Goal: Task Accomplishment & Management: Use online tool/utility

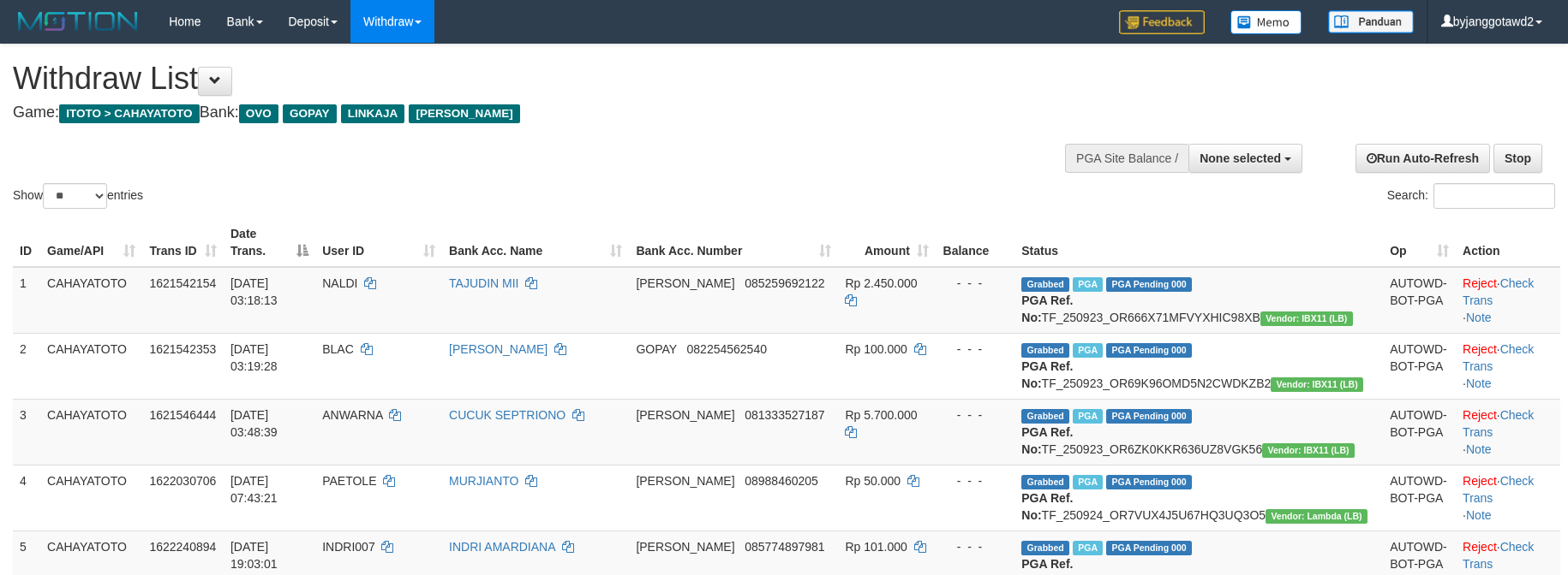
select select
click at [60, 193] on select "** ** ** ***" at bounding box center [75, 196] width 64 height 26
select select "***"
click at [45, 183] on select "** ** ** ***" at bounding box center [75, 196] width 64 height 26
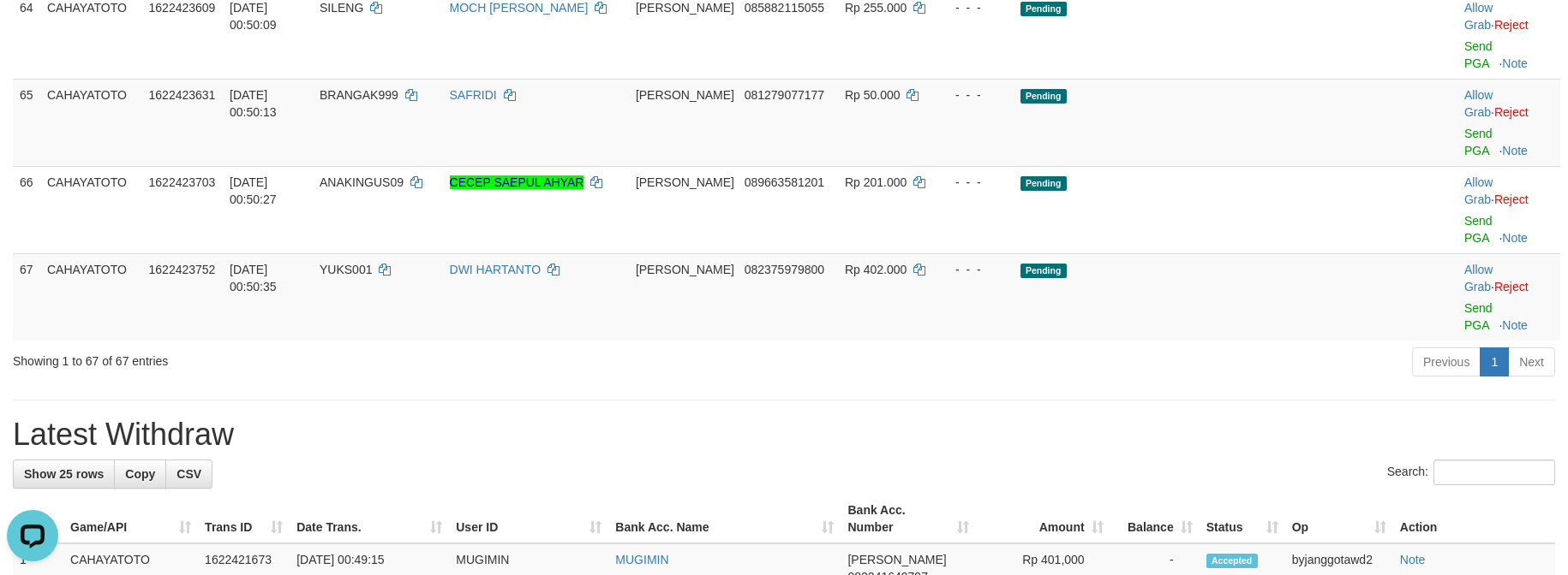
scroll to position [4183, 0]
copy td "PUSPA02"
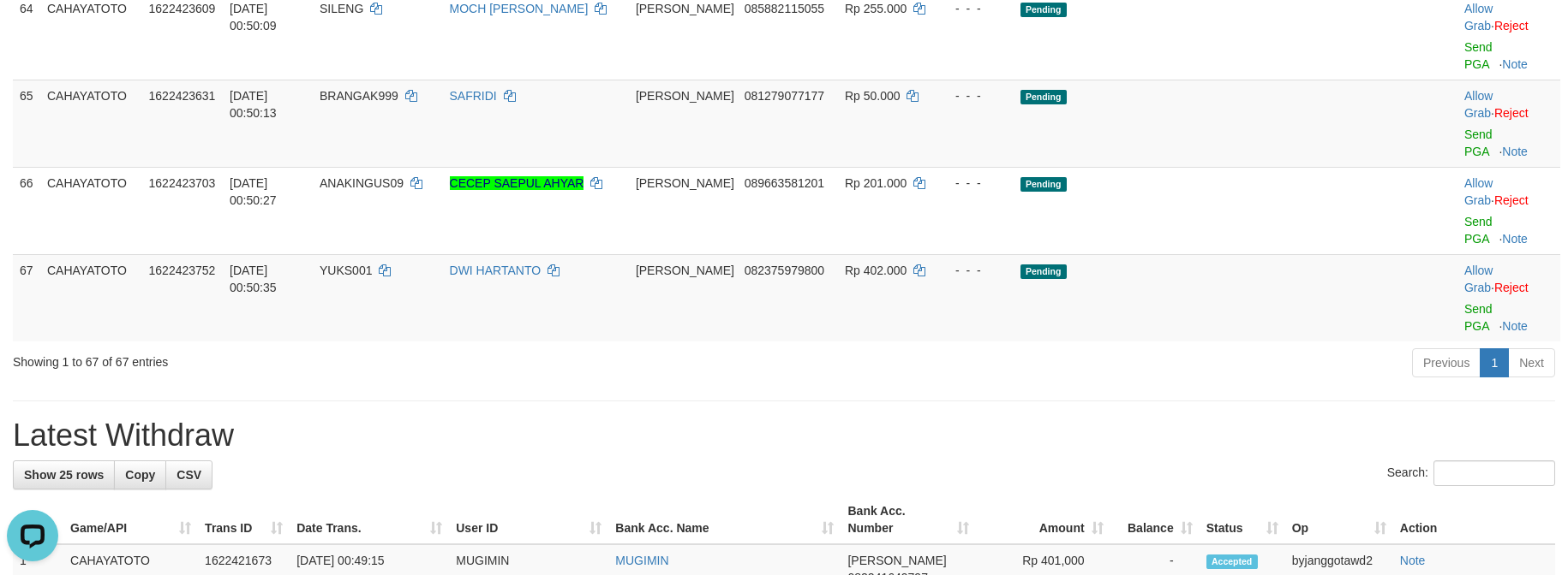
copy td "BERKAHH"
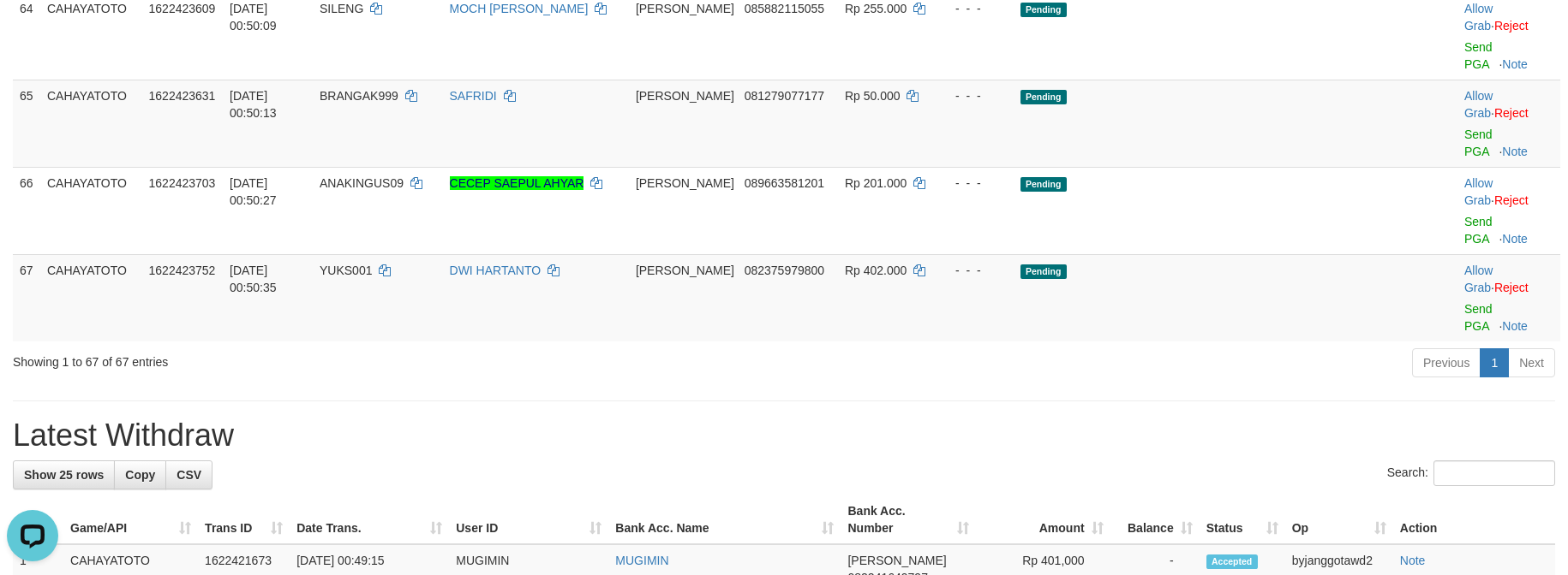
drag, startPoint x: 268, startPoint y: 114, endPoint x: 267, endPoint y: 222, distance: 108.0
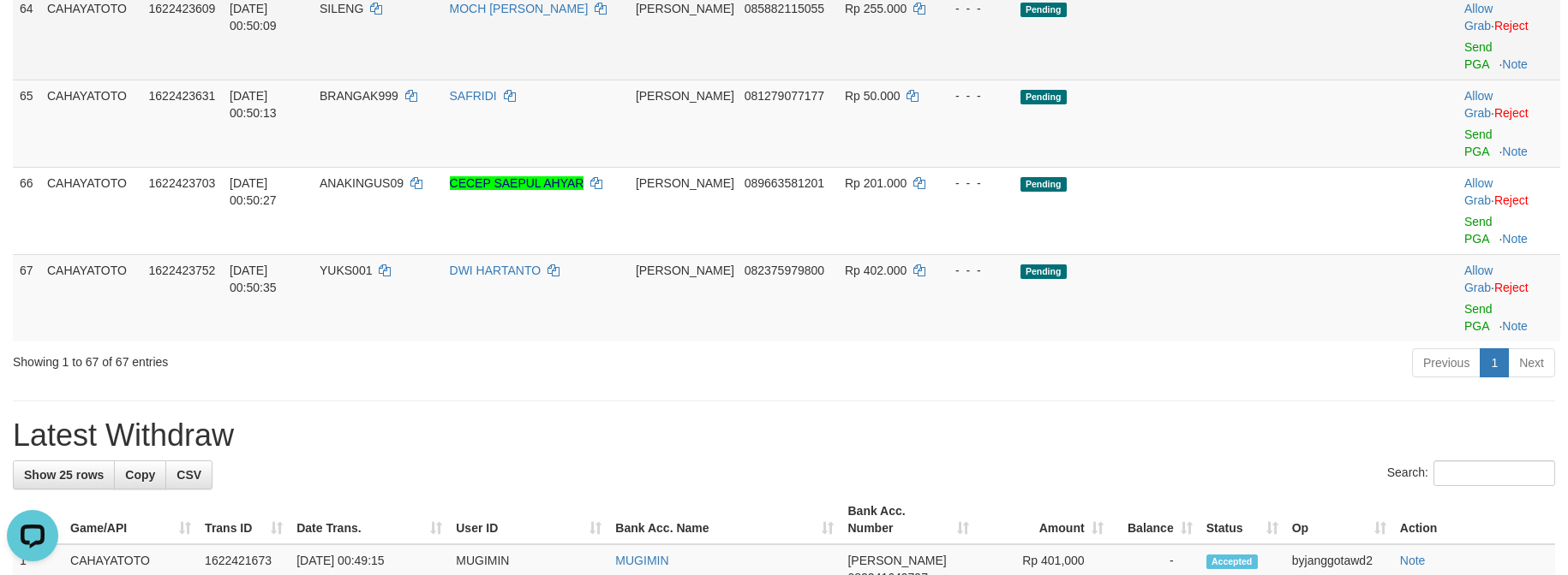
click at [412, 80] on td "SILENG" at bounding box center [377, 36] width 130 height 87
click at [414, 80] on td "SILENG" at bounding box center [377, 36] width 130 height 87
copy td "SILENG"
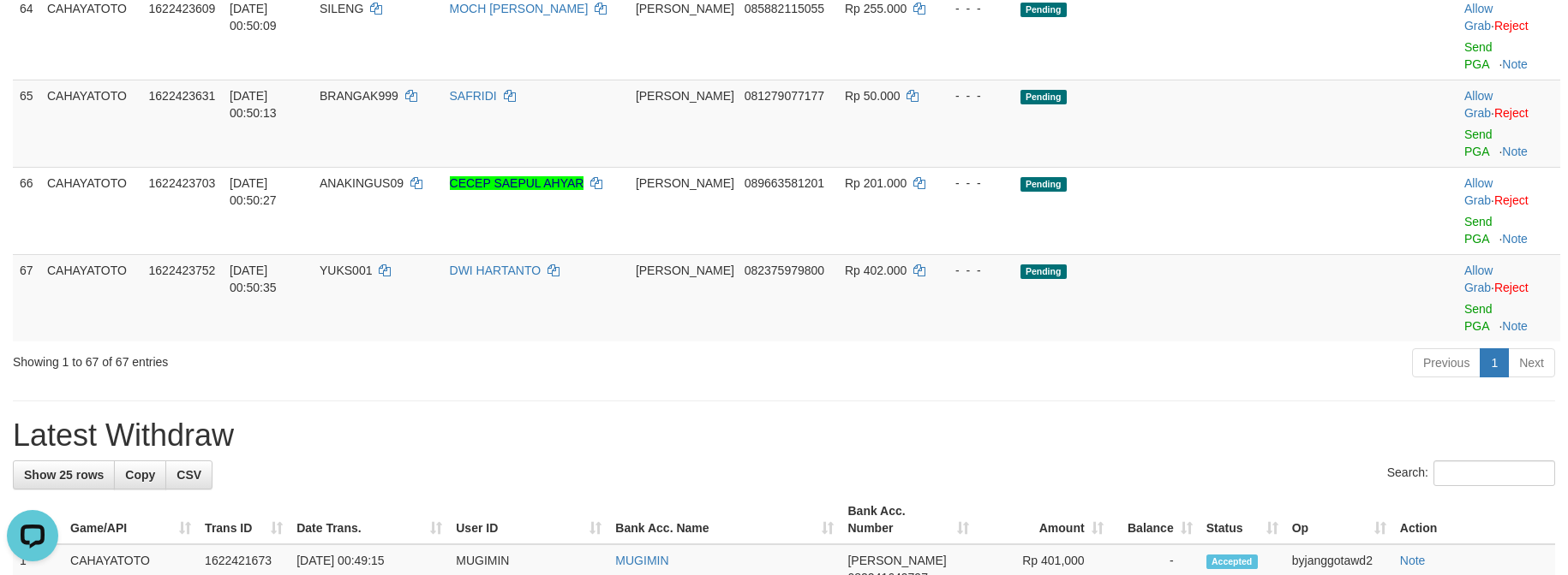
drag, startPoint x: 459, startPoint y: 388, endPoint x: 440, endPoint y: 374, distance: 23.6
click at [443, 167] on td "BRANGAK999" at bounding box center [377, 123] width 130 height 87
click at [399, 103] on span "BRANGAK999" at bounding box center [359, 96] width 79 height 14
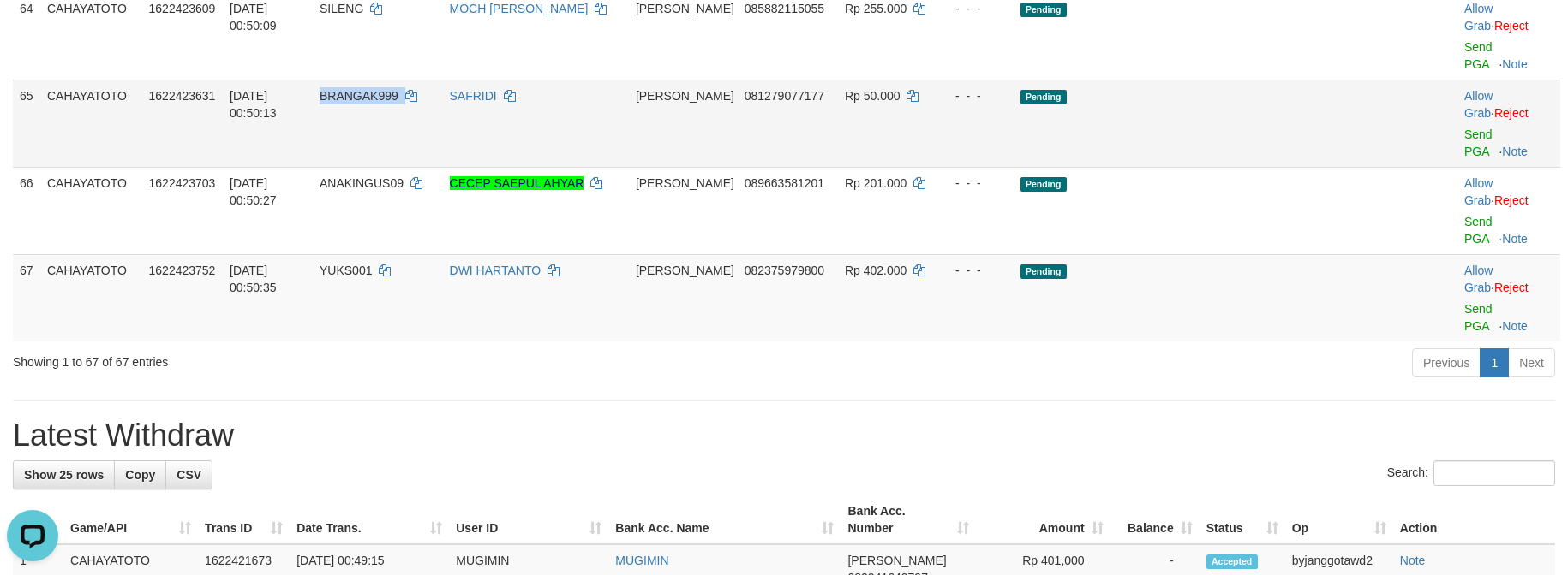
click at [399, 103] on span "BRANGAK999" at bounding box center [359, 96] width 79 height 14
copy td "BRANGAK999"
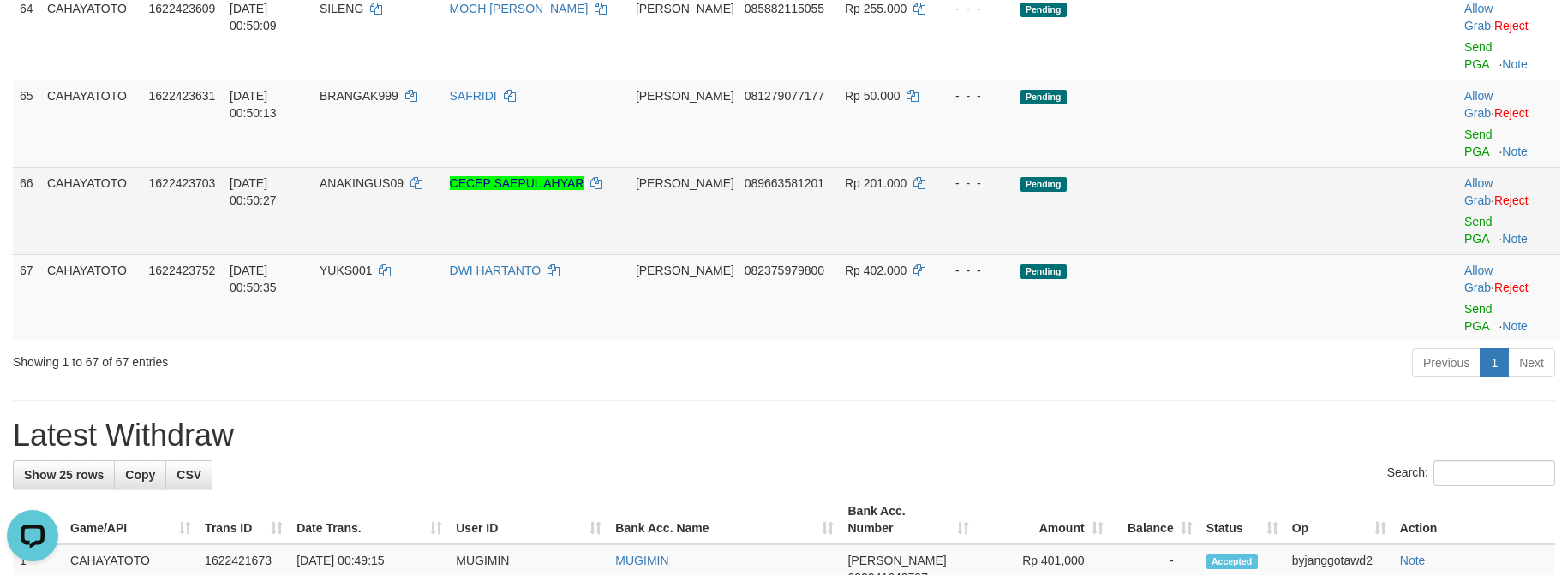
click at [420, 254] on td "ANAKINGUS09" at bounding box center [377, 210] width 130 height 87
copy td "ANAKINGUS09"
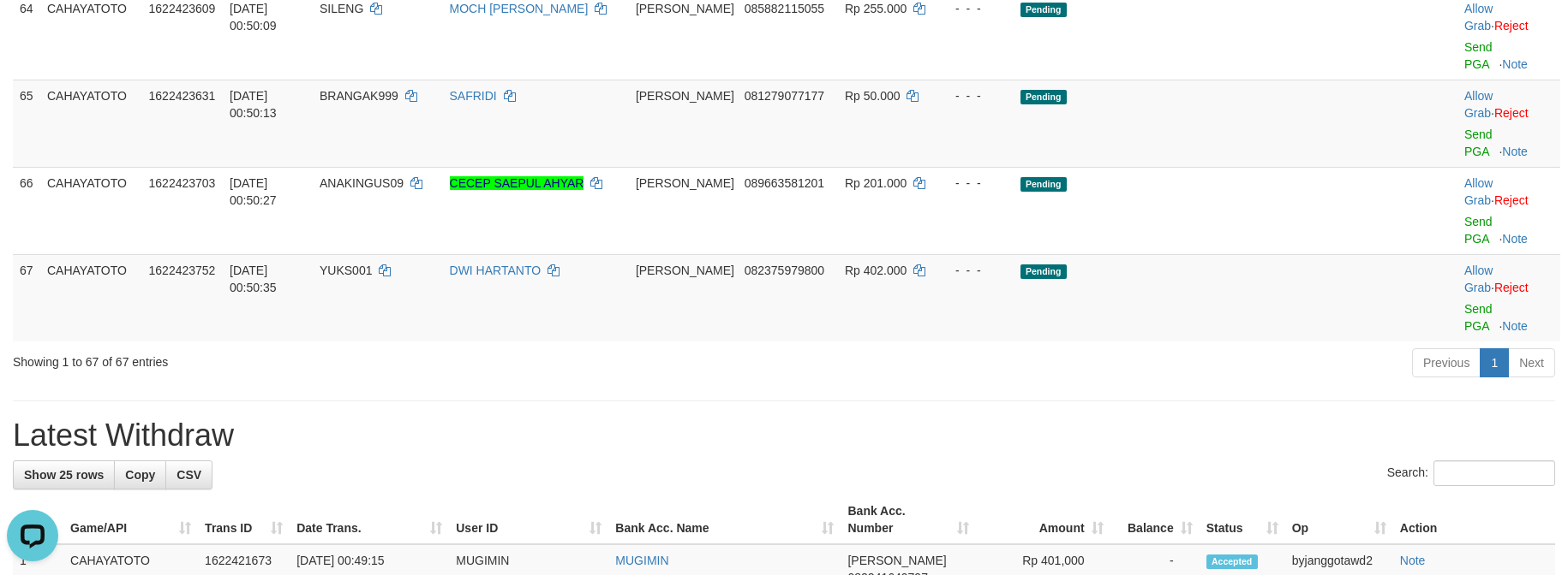
drag, startPoint x: 442, startPoint y: 159, endPoint x: 456, endPoint y: 296, distance: 137.7
click at [372, 277] on span "YUKS001" at bounding box center [345, 270] width 52 height 14
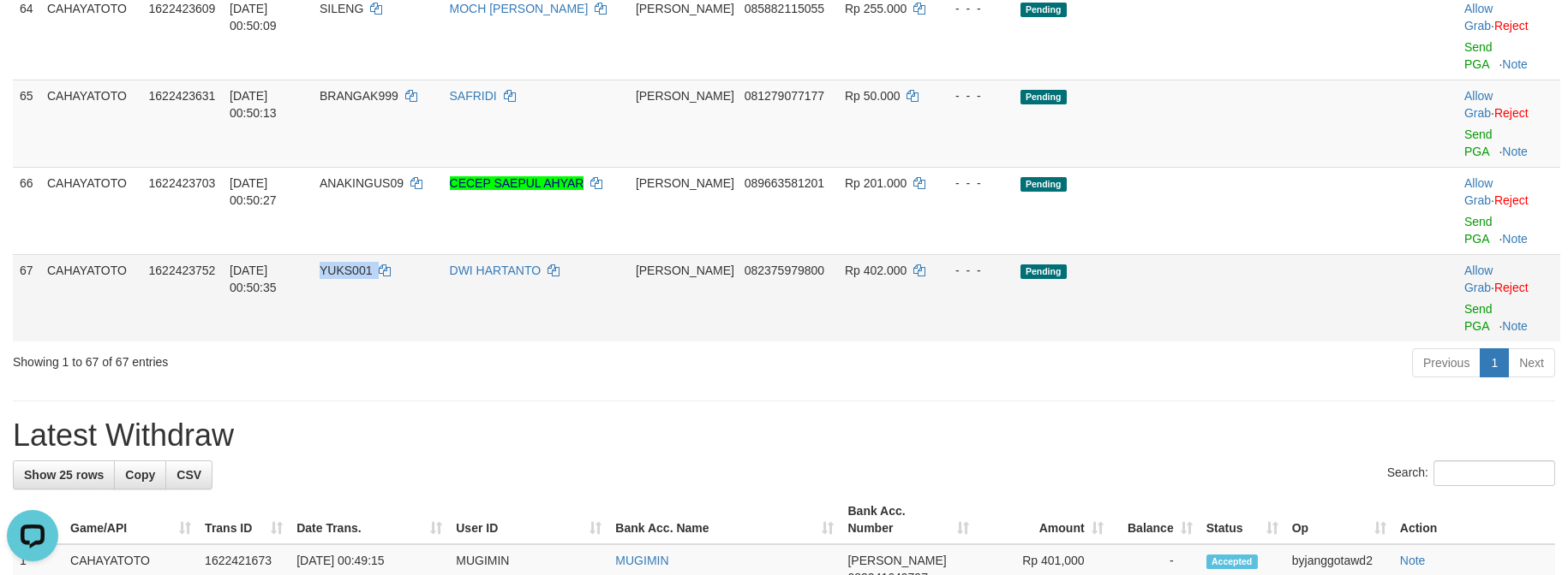
copy td "YUKS001"
drag, startPoint x: 447, startPoint y: 132, endPoint x: 1080, endPoint y: 229, distance: 640.4
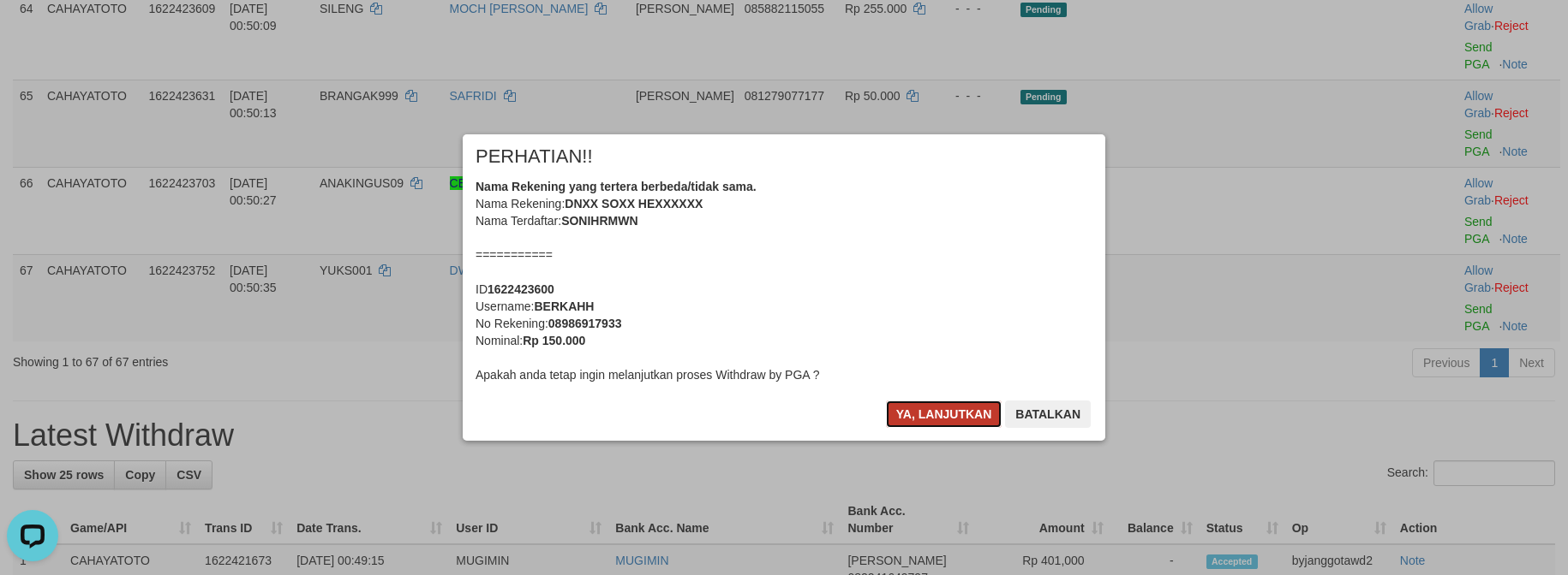
click at [943, 401] on button "Ya, lanjutkan" at bounding box center [944, 414] width 117 height 28
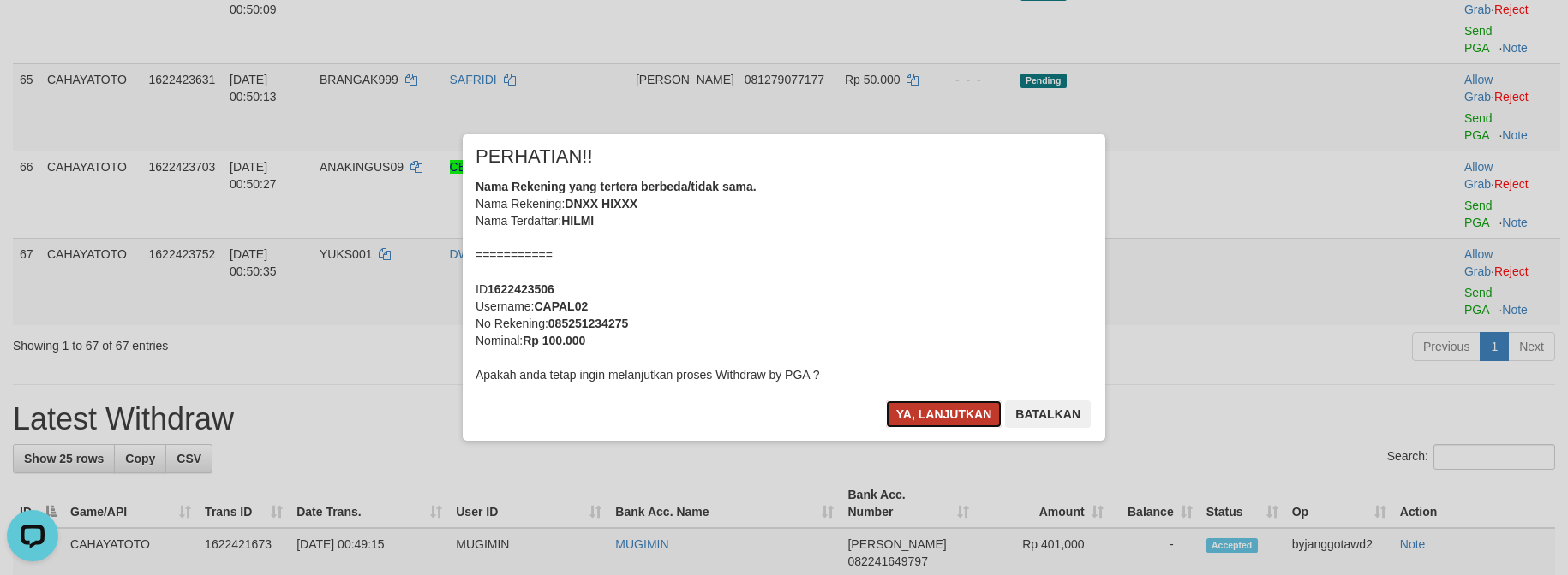
click at [918, 400] on button "Ya, lanjutkan" at bounding box center [944, 414] width 117 height 28
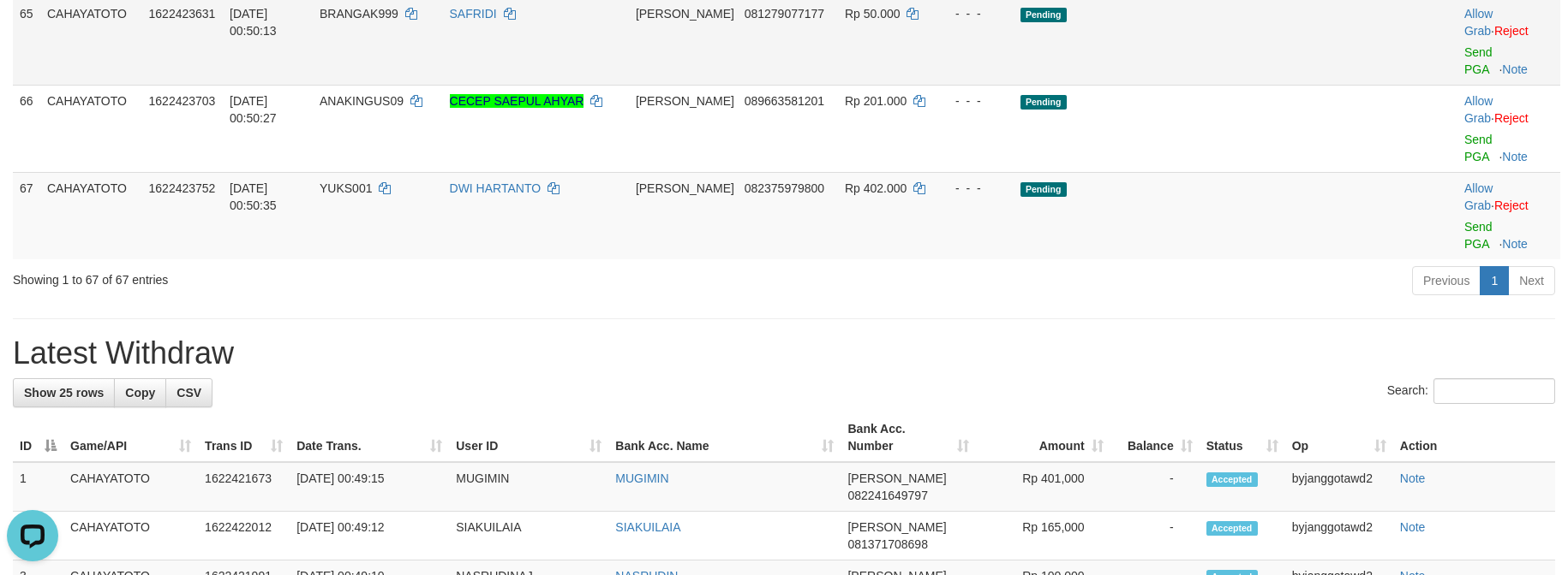
scroll to position [4268, 0]
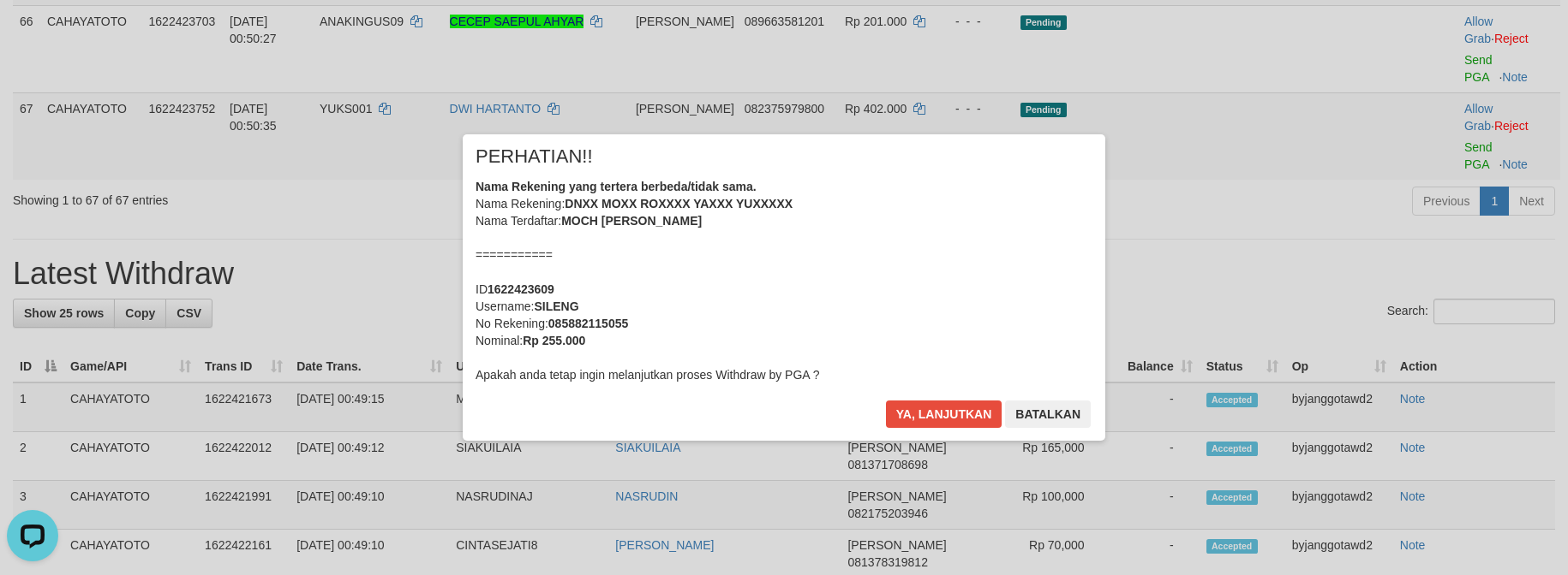
click at [1445, 314] on div "× PERHATIAN!! Nama Rekening yang tertera berbeda/tidak sama. Nama Rekening: DNX…" at bounding box center [784, 288] width 1568 height 375
click at [921, 407] on button "Ya, lanjutkan" at bounding box center [944, 414] width 117 height 28
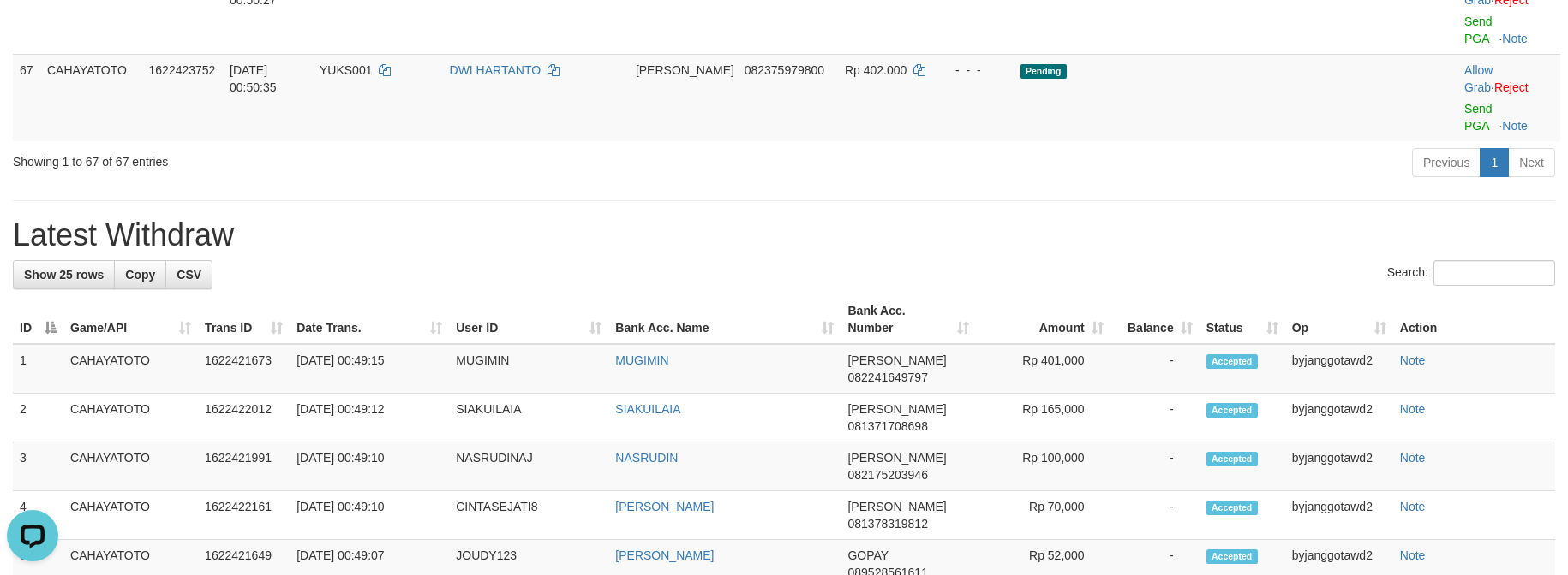
scroll to position [4248, 0]
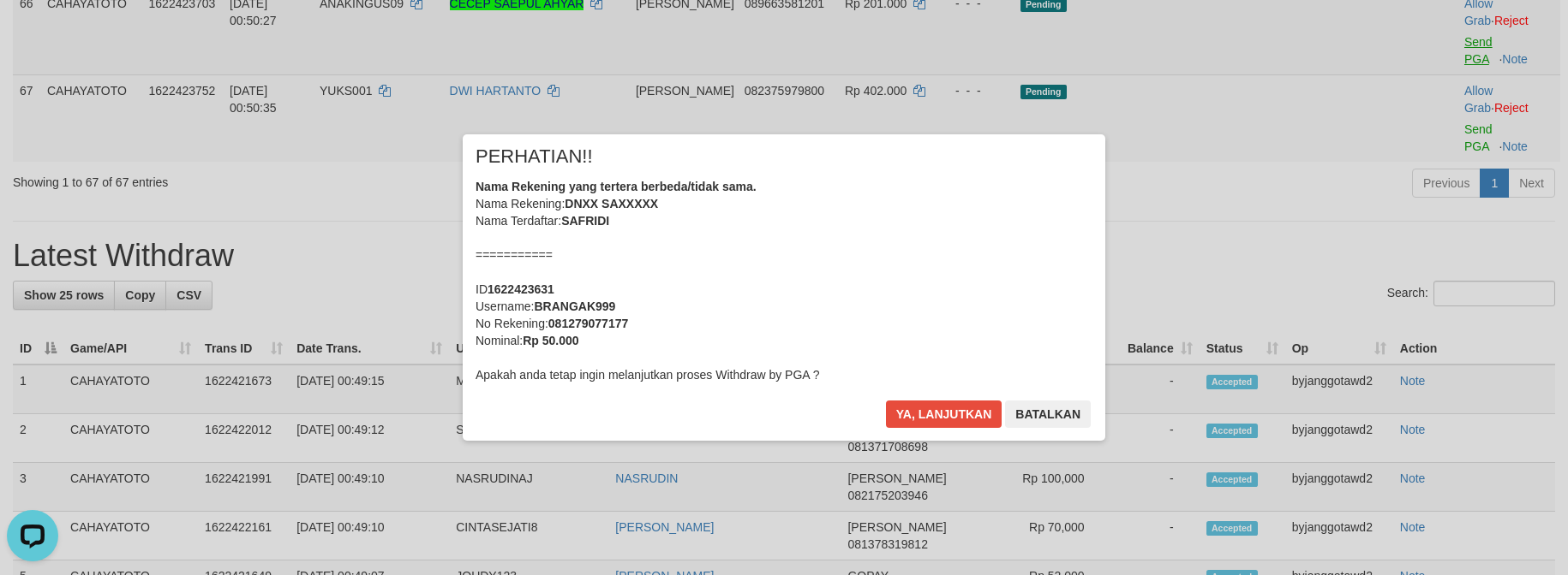
click at [1437, 312] on div "× PERHATIAN!! Nama Rekening yang tertera berbeda/tidak sama. Nama Rekening: DNX…" at bounding box center [784, 288] width 1568 height 375
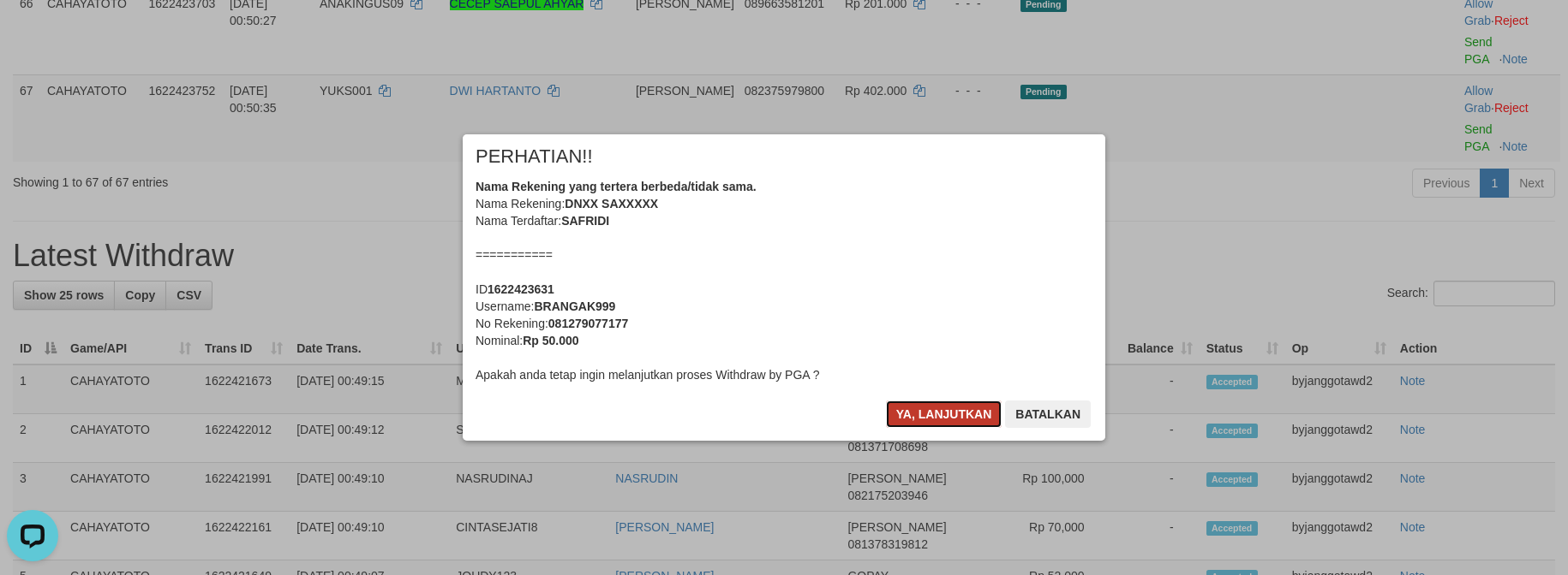
click at [957, 413] on button "Ya, lanjutkan" at bounding box center [944, 414] width 117 height 28
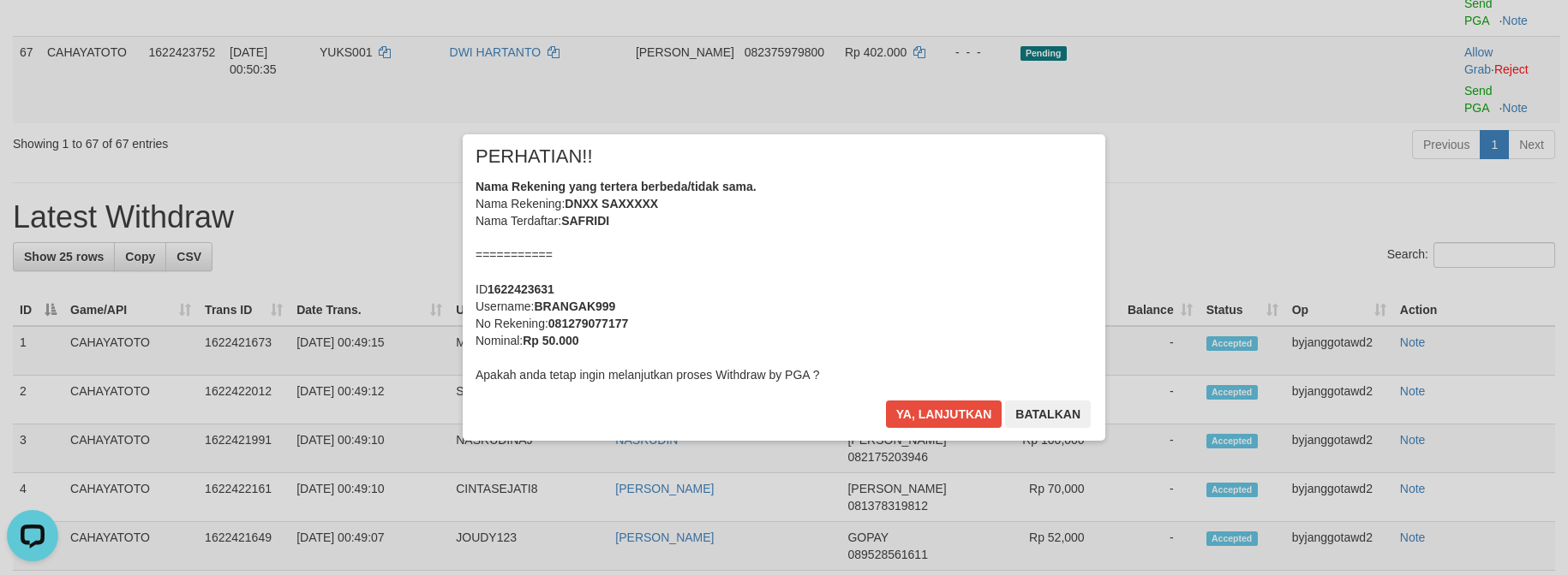
scroll to position [4226, 0]
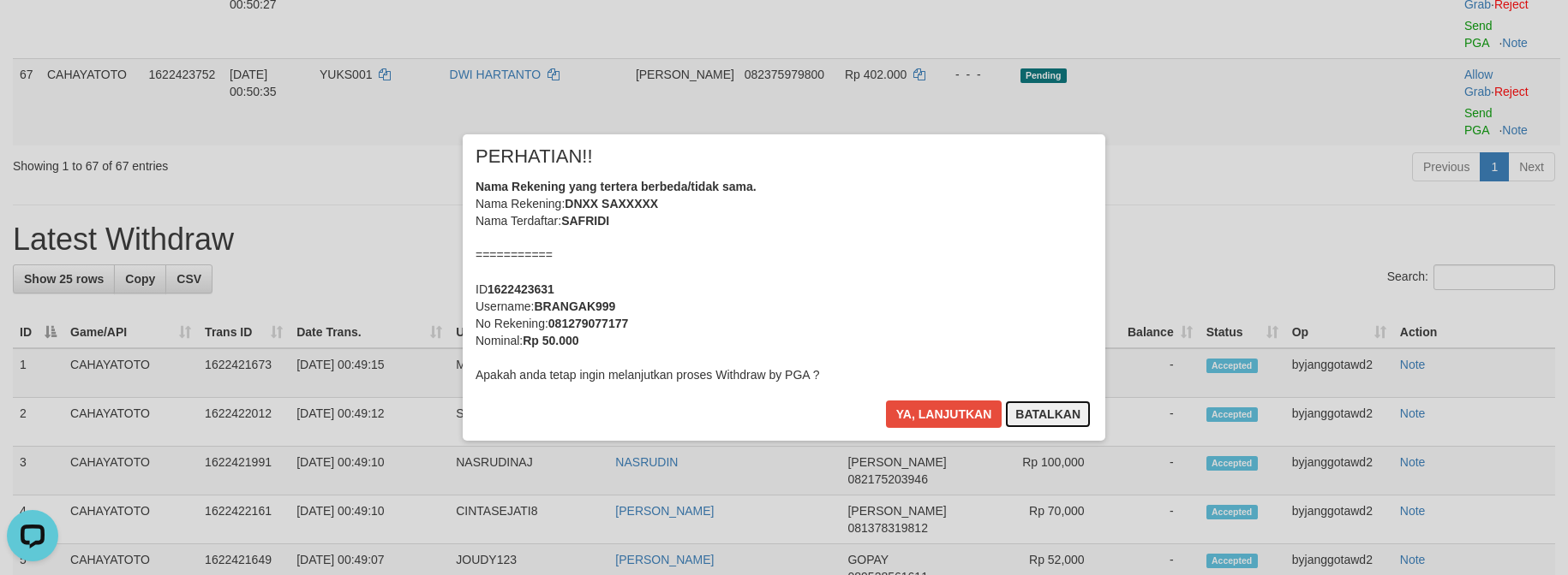
click at [1053, 419] on button "Batalkan" at bounding box center [1047, 414] width 86 height 28
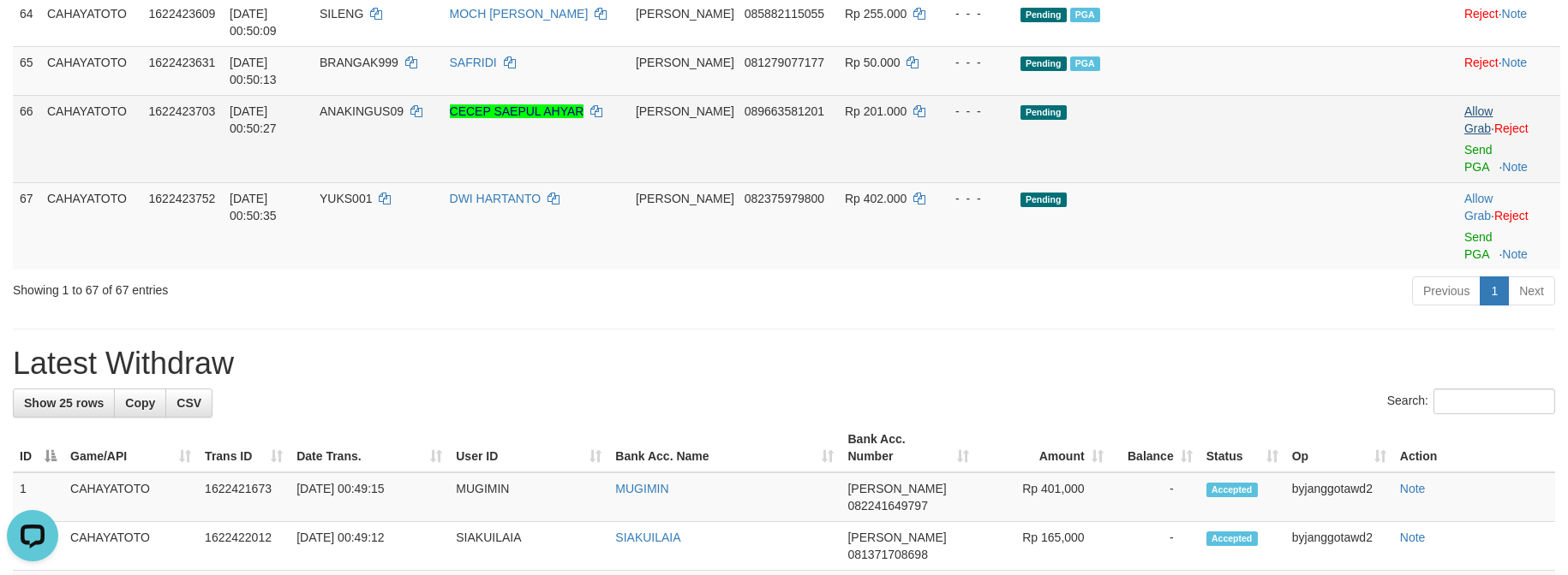
scroll to position [4163, 0]
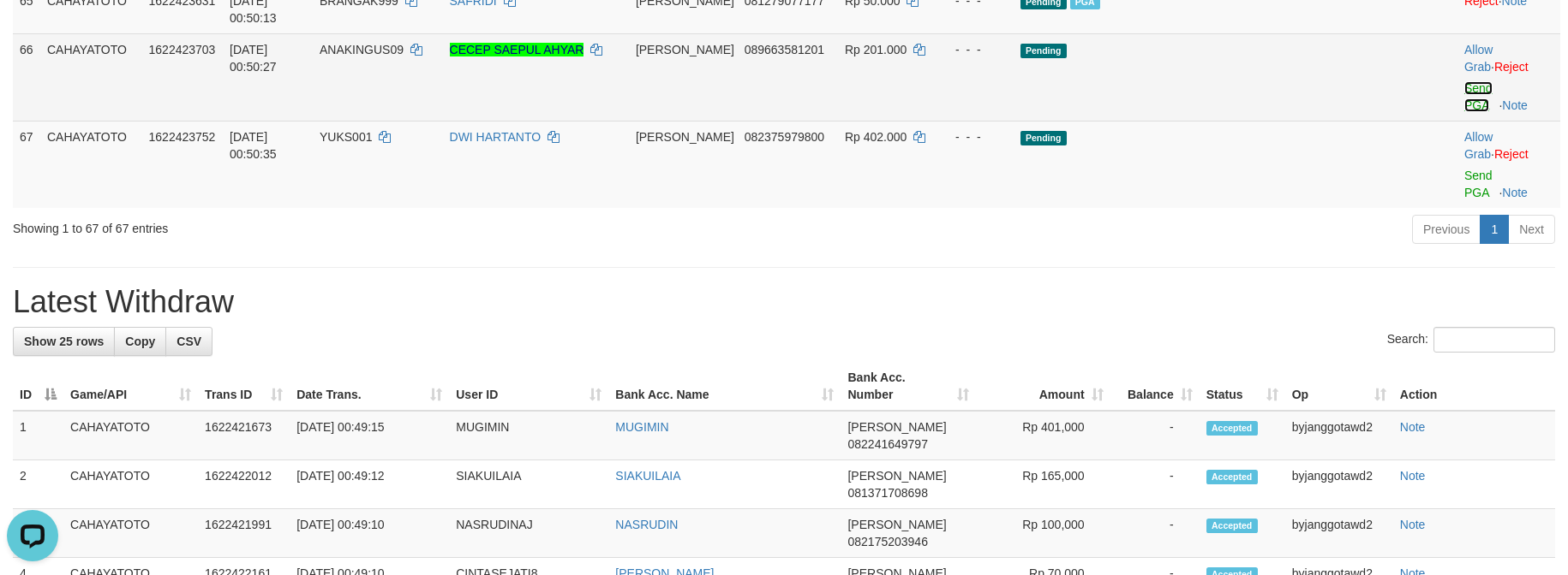
click at [1464, 112] on link "Send PGA" at bounding box center [1478, 96] width 29 height 30
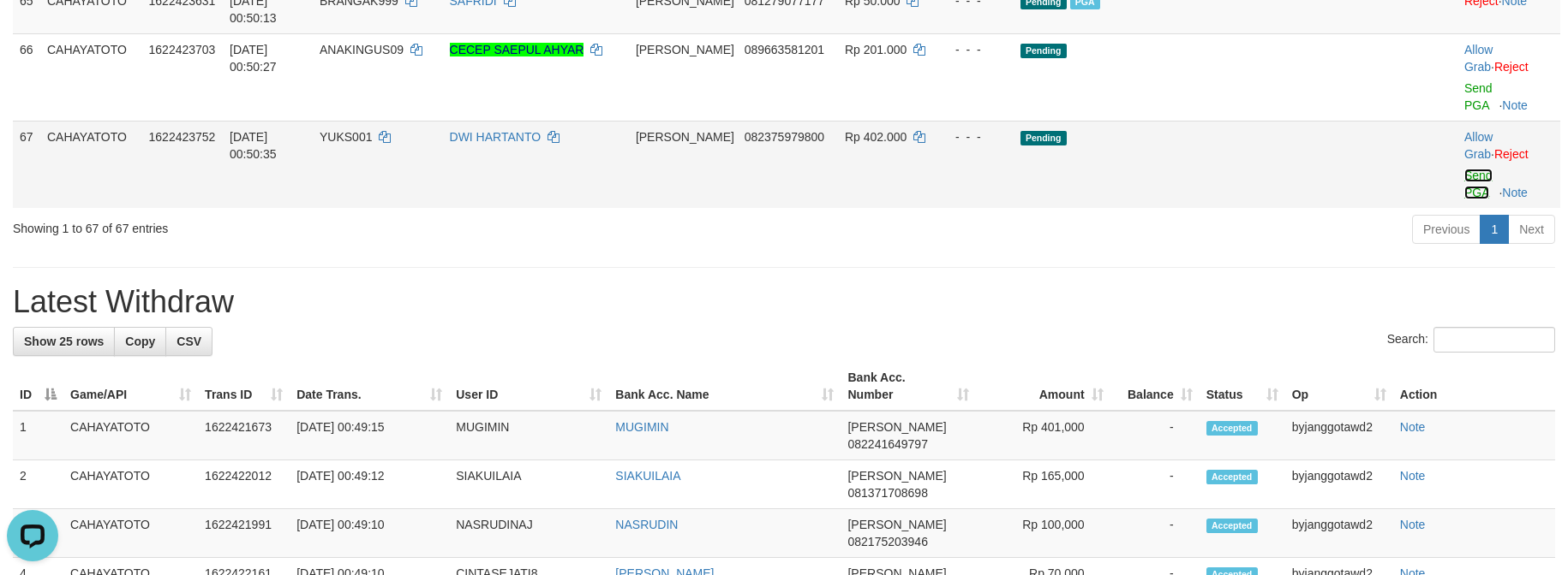
click at [1464, 200] on link "Send PGA" at bounding box center [1478, 183] width 29 height 30
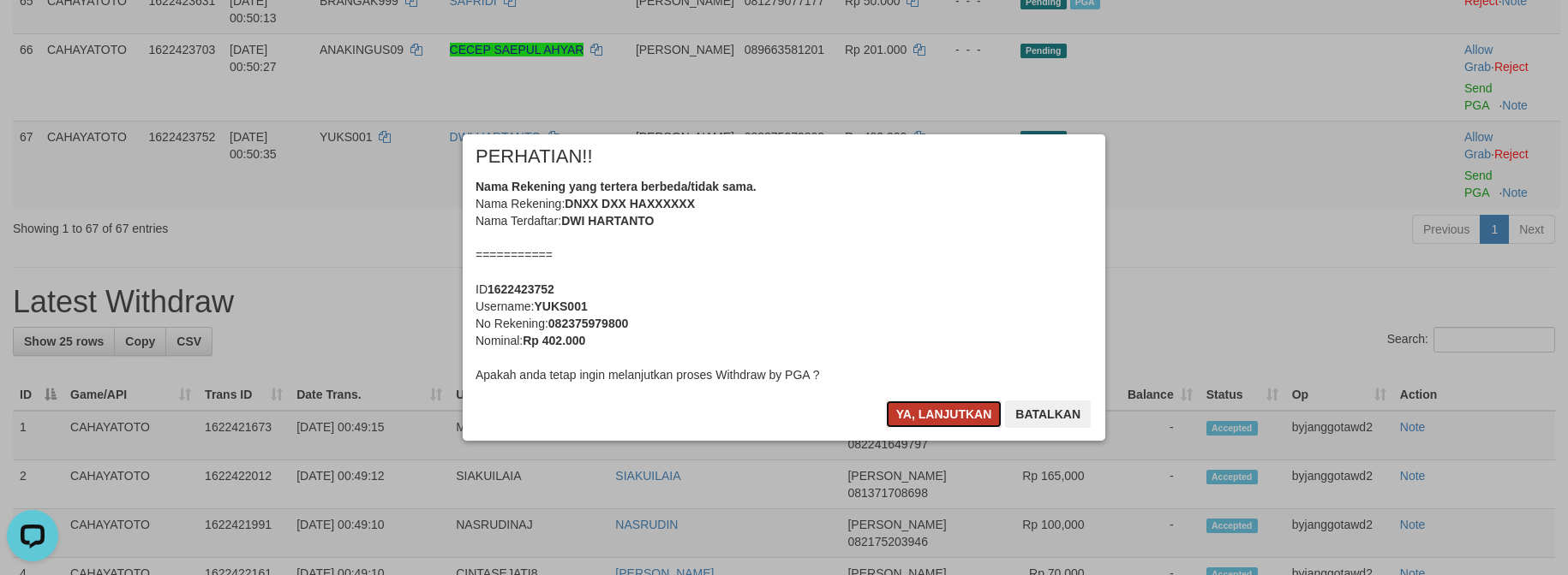
click at [920, 408] on button "Ya, lanjutkan" at bounding box center [944, 414] width 117 height 28
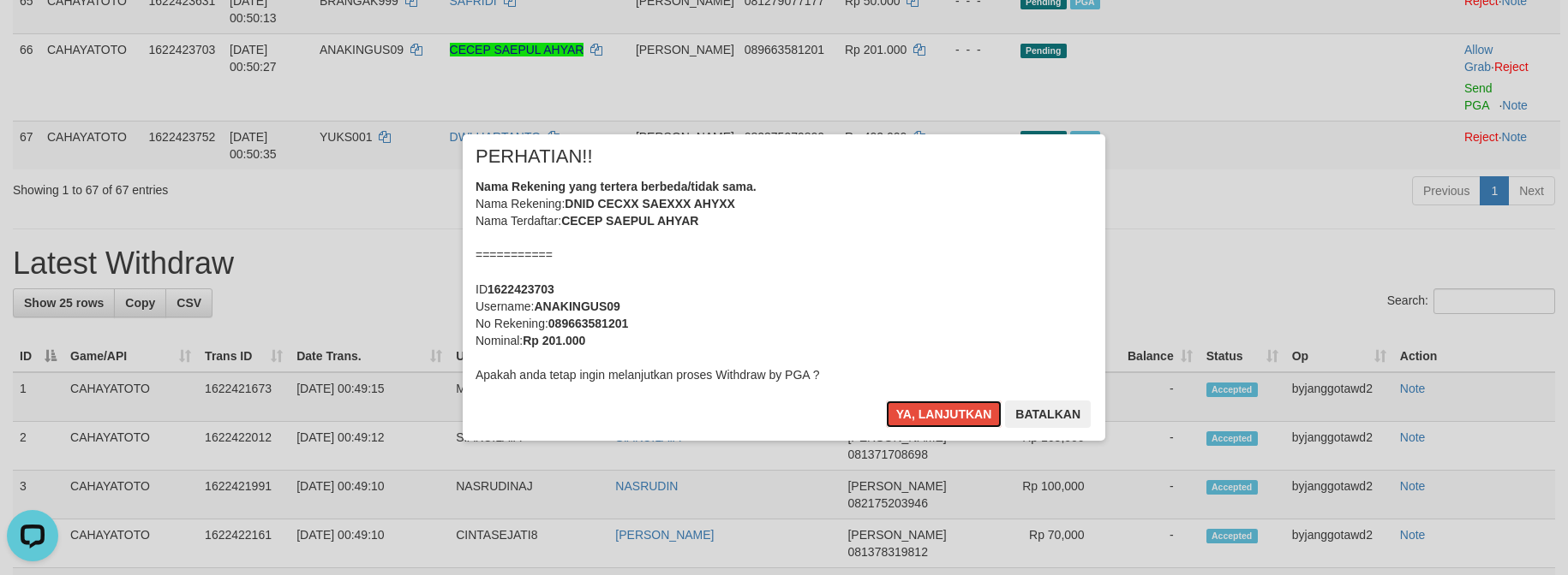
click at [920, 408] on button "Ya, lanjutkan" at bounding box center [944, 414] width 117 height 28
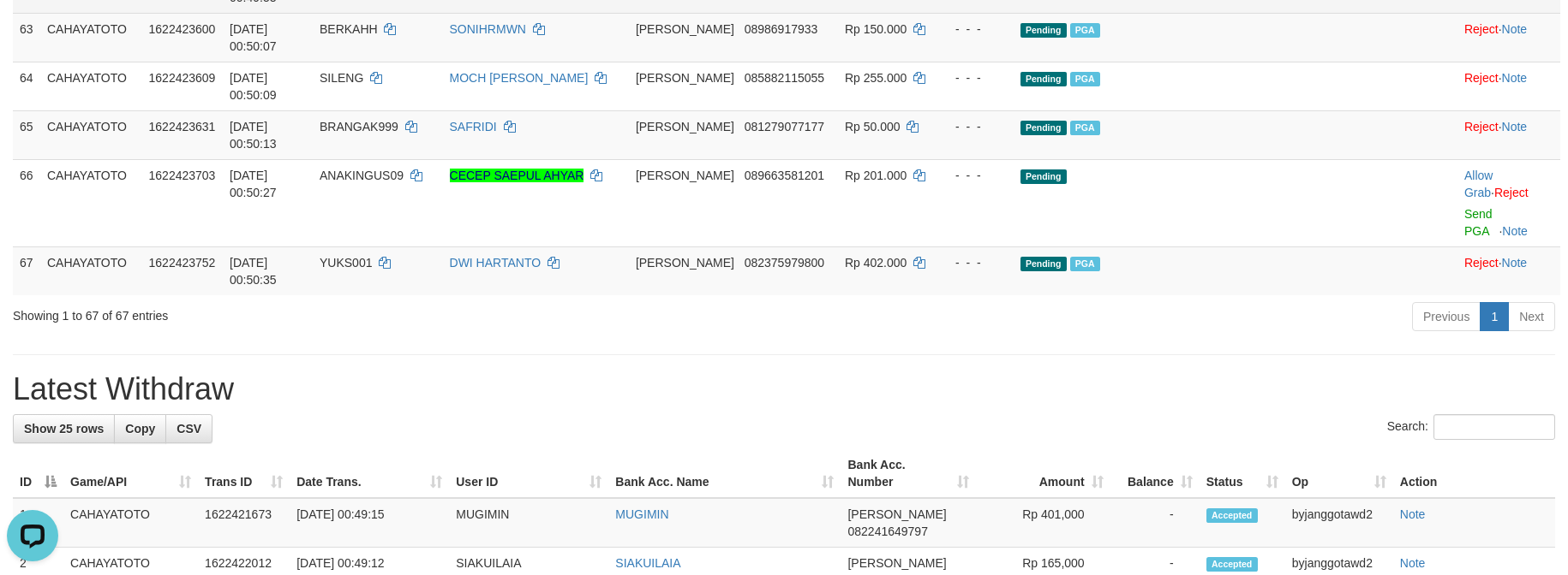
scroll to position [4228, 0]
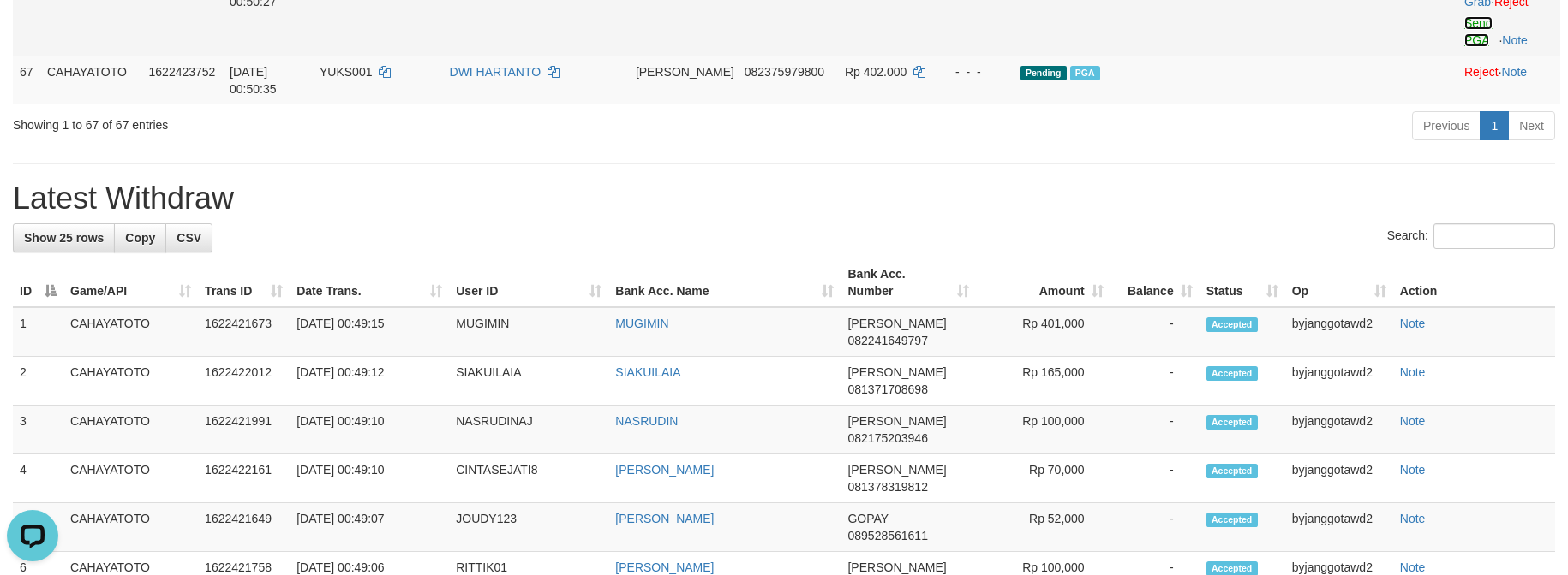
click at [1464, 47] on link "Send PGA" at bounding box center [1478, 31] width 29 height 30
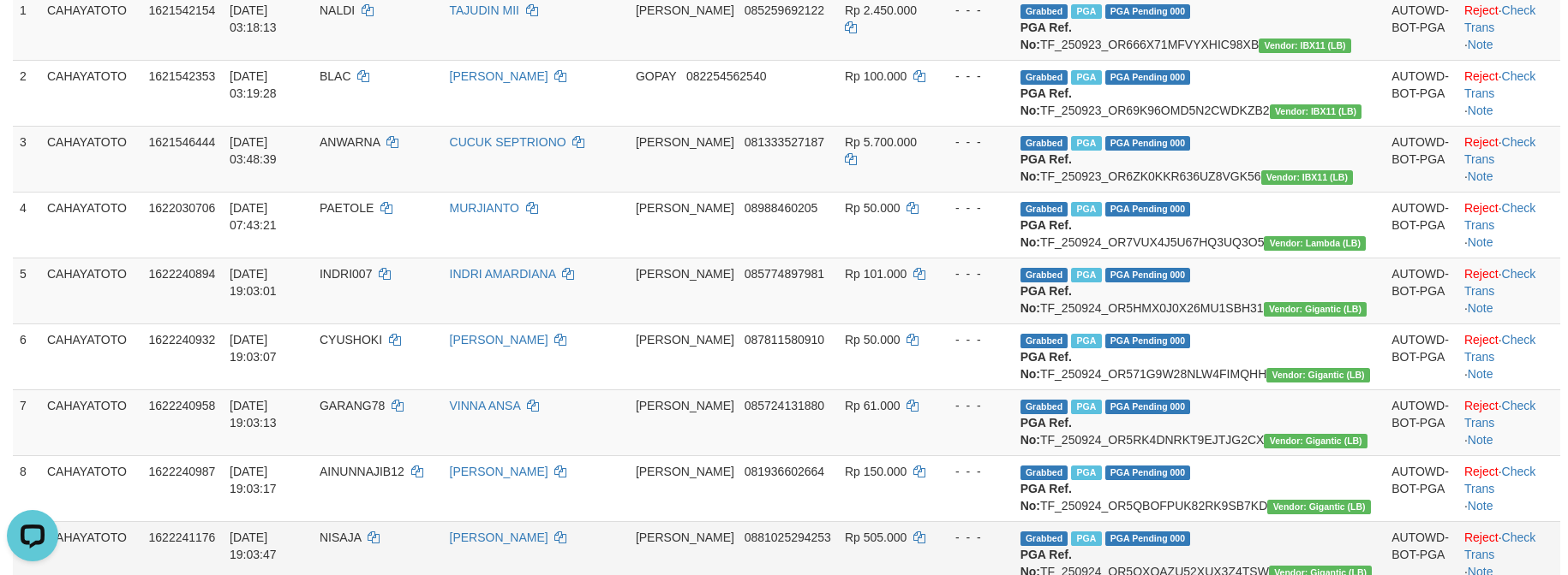
scroll to position [0, 0]
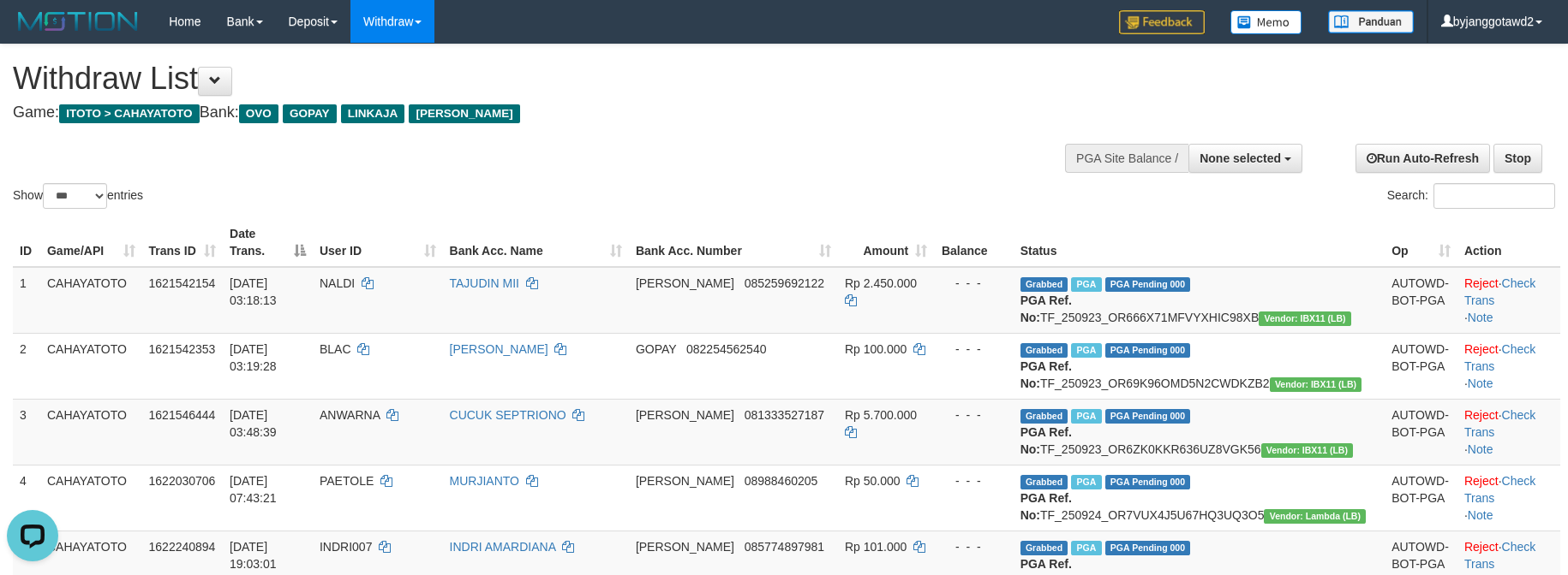
click at [608, 93] on h1 "Withdraw List" at bounding box center [520, 78] width 1016 height 34
